Goal: Find specific page/section: Find specific page/section

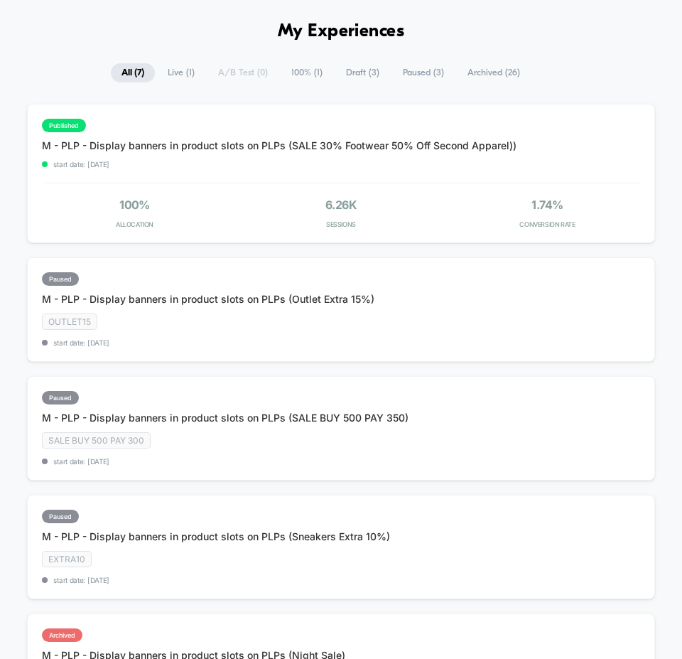
click at [187, 75] on span "Live ( 1 )" at bounding box center [181, 72] width 48 height 19
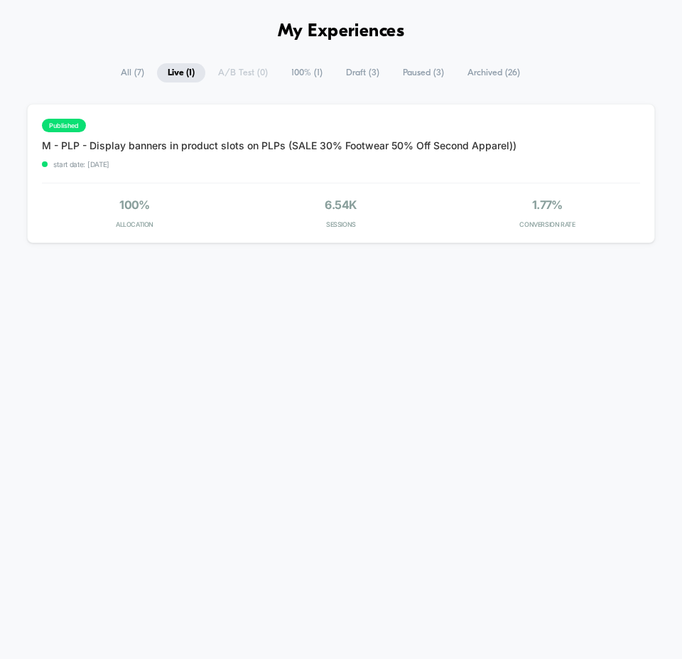
click at [132, 75] on span "All ( 7 )" at bounding box center [132, 72] width 45 height 19
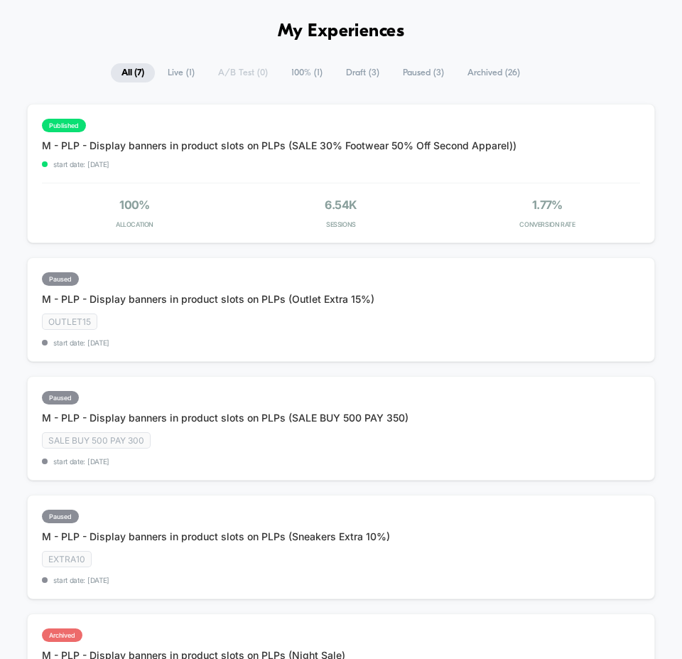
click at [181, 75] on span "Live ( 1 )" at bounding box center [181, 72] width 48 height 19
